Goal: Transaction & Acquisition: Purchase product/service

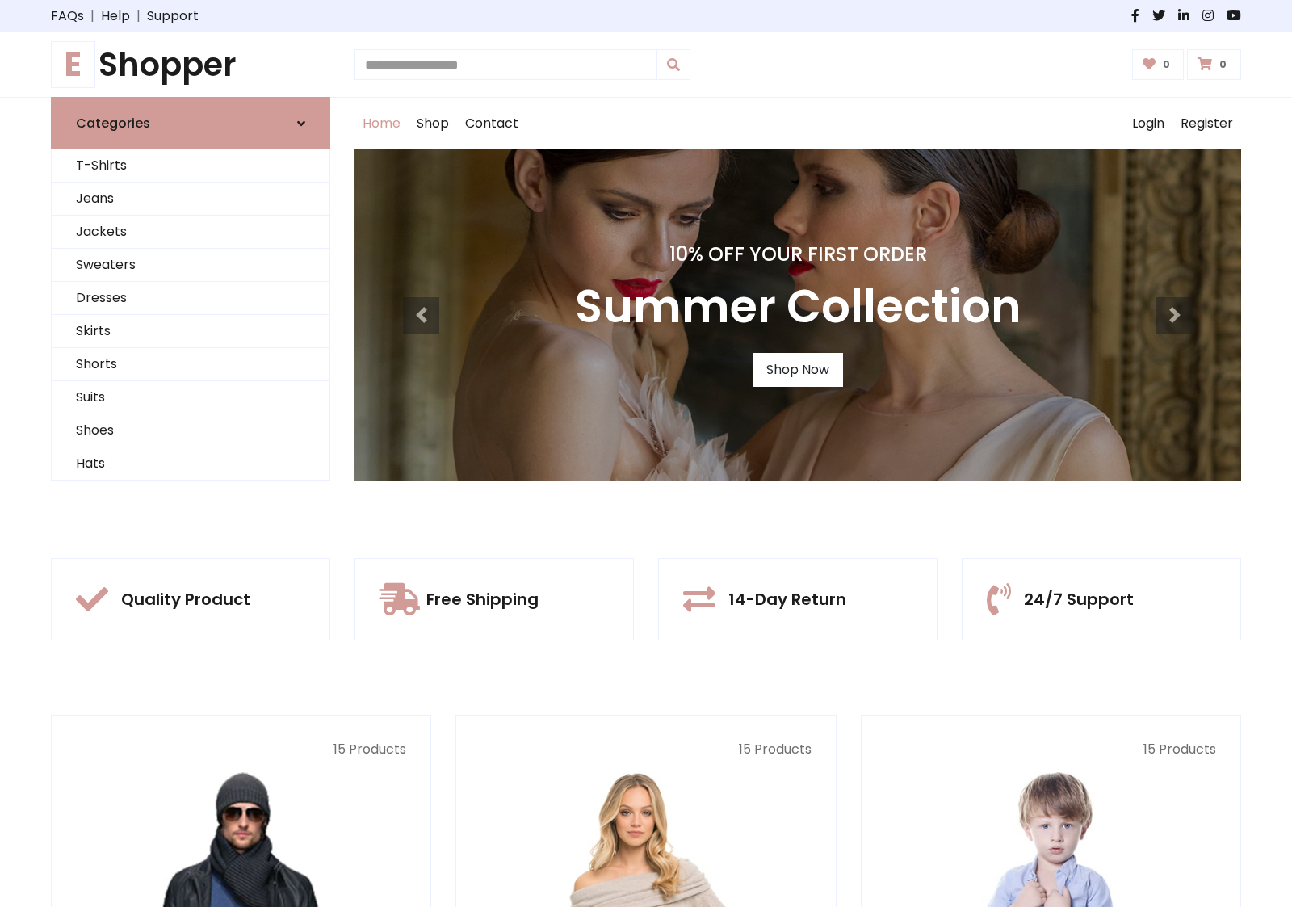
click at [646, 453] on div "10% Off Your First Order Summer Collection Shop Now" at bounding box center [797, 314] width 887 height 331
click at [797, 369] on link "Shop Now" at bounding box center [798, 370] width 90 height 34
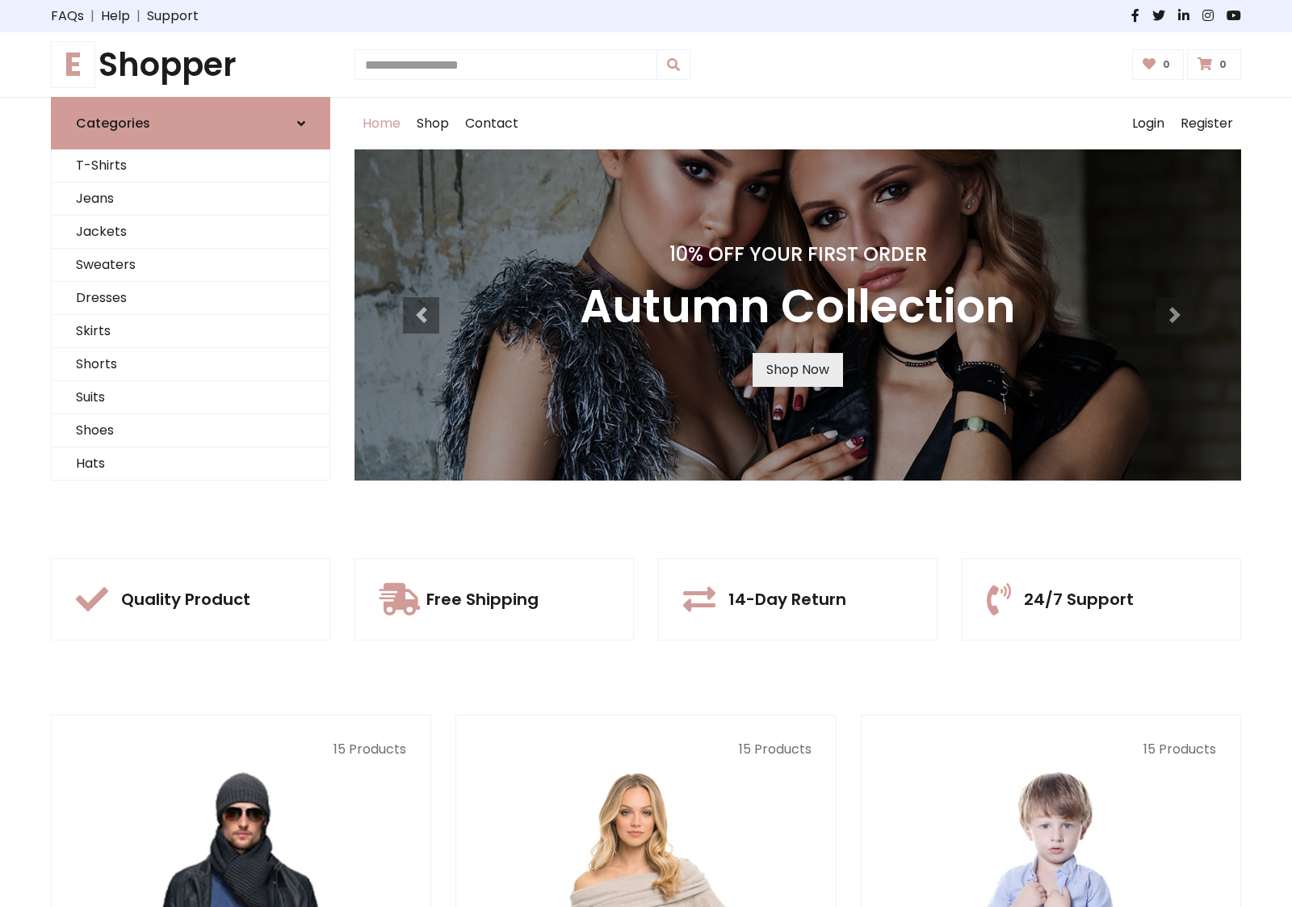
click at [797, 369] on link "Shop Now" at bounding box center [798, 370] width 90 height 34
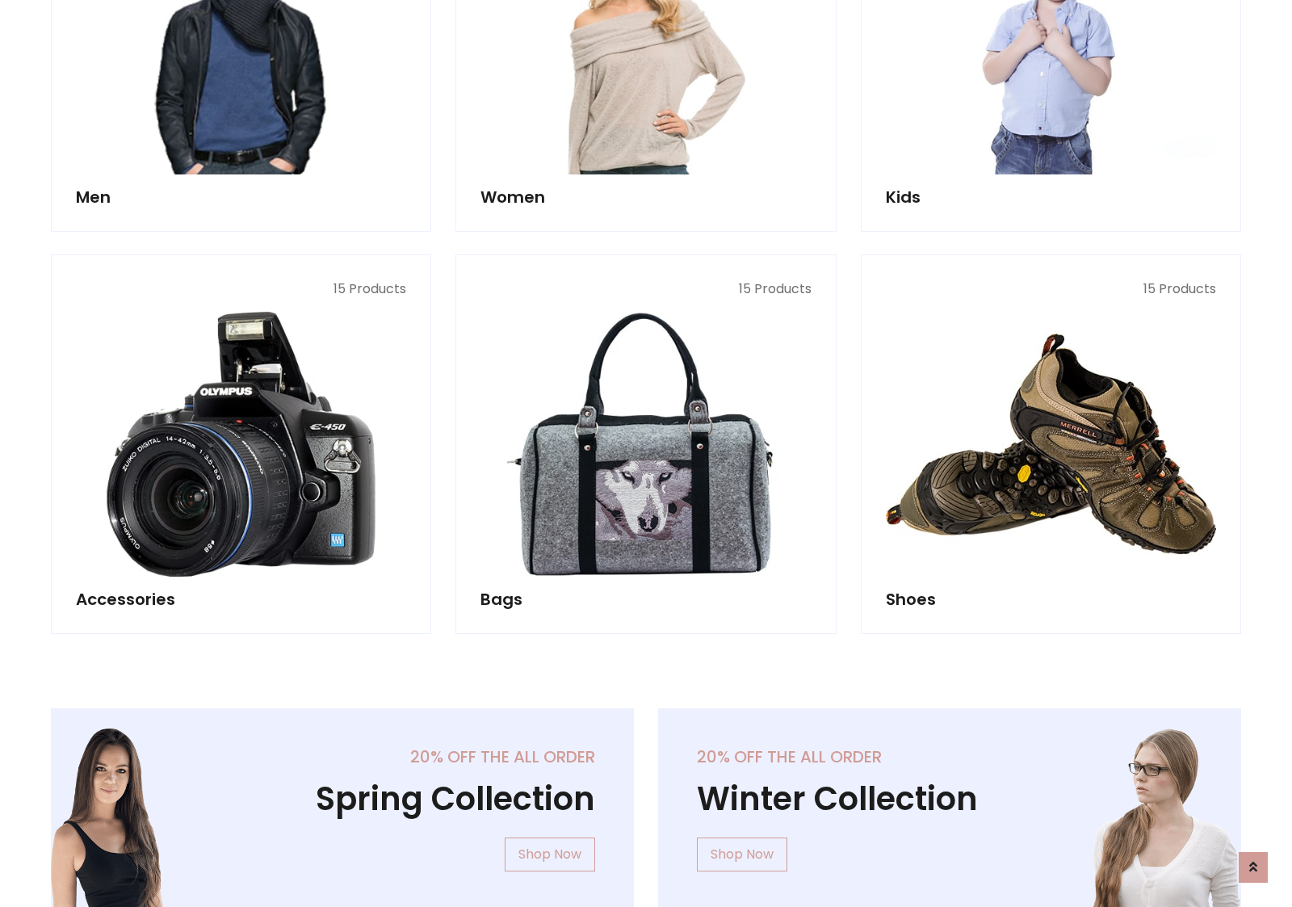
scroll to position [1610, 0]
